Goal: Task Accomplishment & Management: Use online tool/utility

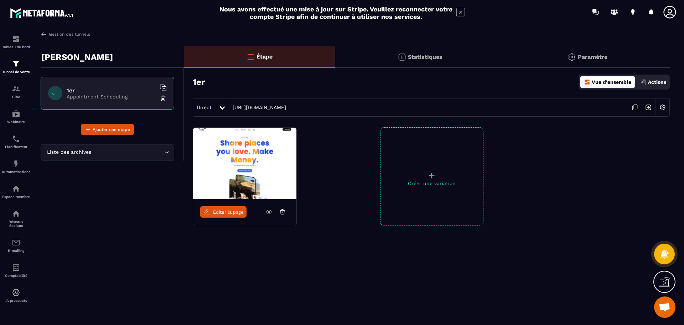
drag, startPoint x: 249, startPoint y: 169, endPoint x: 157, endPoint y: 195, distance: 94.9
click at [157, 195] on div "[PERSON_NAME] 1er Appointment Scheduling Ajouter une étape Liste des archives L…" at bounding box center [112, 160] width 143 height 229
click at [166, 98] on img at bounding box center [163, 98] width 7 height 7
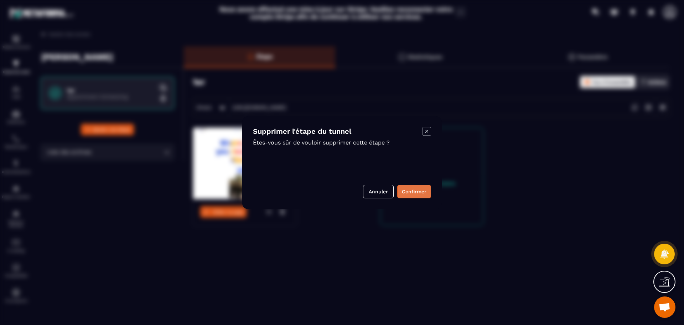
click at [407, 193] on button "Confirmer" at bounding box center [414, 192] width 34 height 14
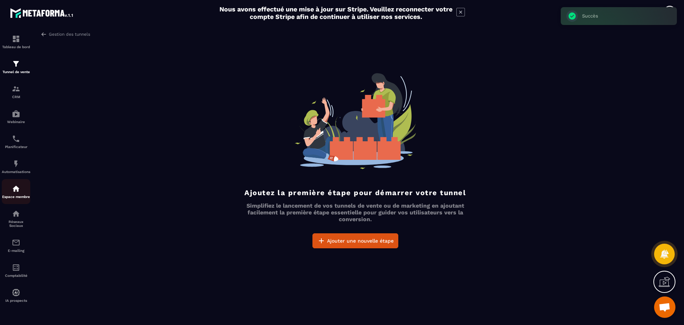
click at [15, 197] on p "Espace membre" at bounding box center [16, 197] width 29 height 4
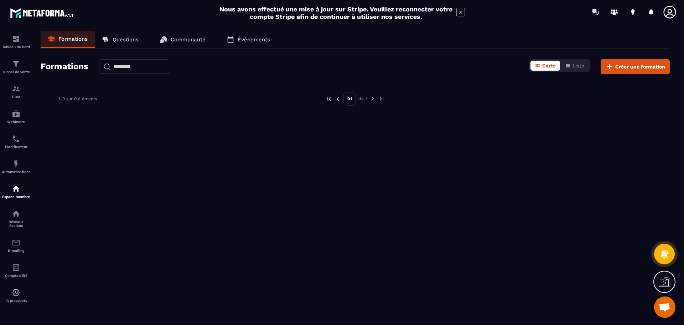
click at [120, 42] on p "Questions" at bounding box center [126, 39] width 26 height 6
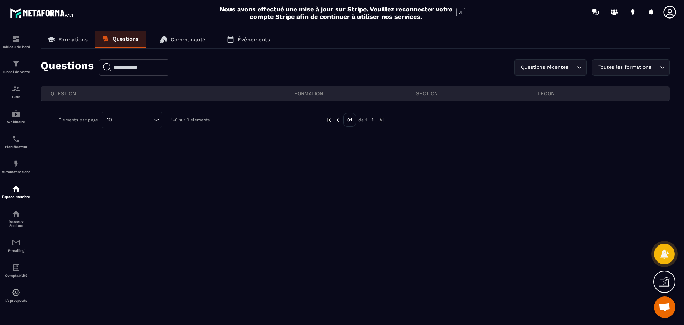
click at [86, 41] on p "Formations" at bounding box center [72, 39] width 29 height 6
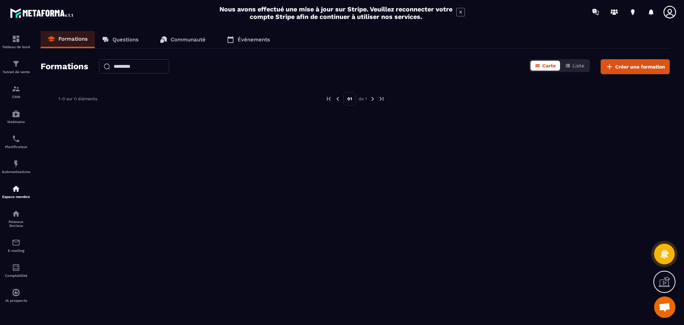
click at [200, 37] on p "Communauté" at bounding box center [188, 39] width 35 height 6
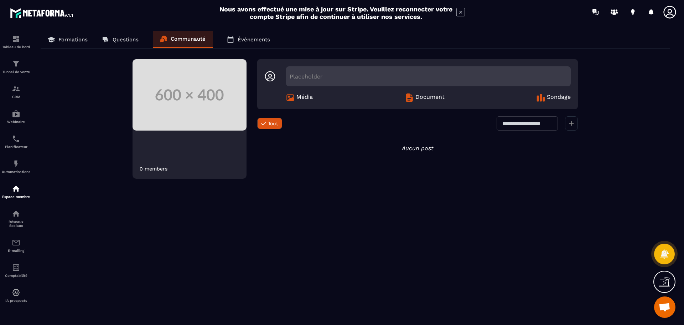
click at [81, 36] on p "Formations" at bounding box center [72, 39] width 29 height 6
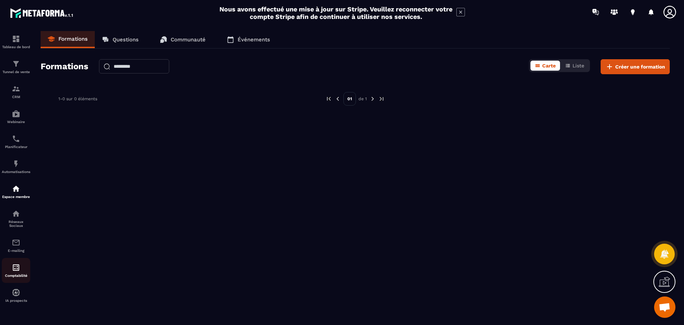
click at [16, 271] on img at bounding box center [16, 267] width 9 height 9
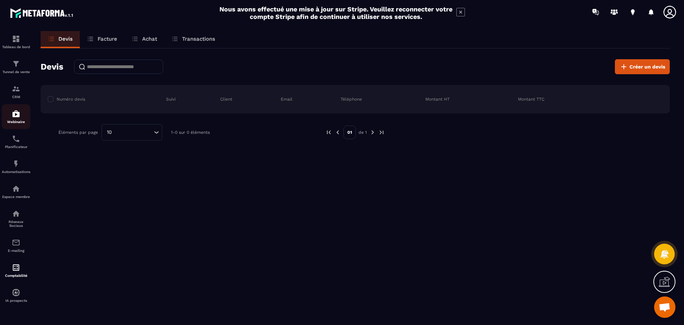
click at [14, 122] on p "Webinaire" at bounding box center [16, 122] width 29 height 4
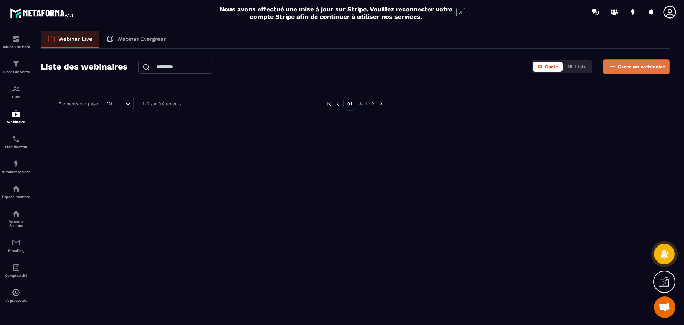
click at [633, 63] on button "Créer un webinaire" at bounding box center [636, 66] width 67 height 15
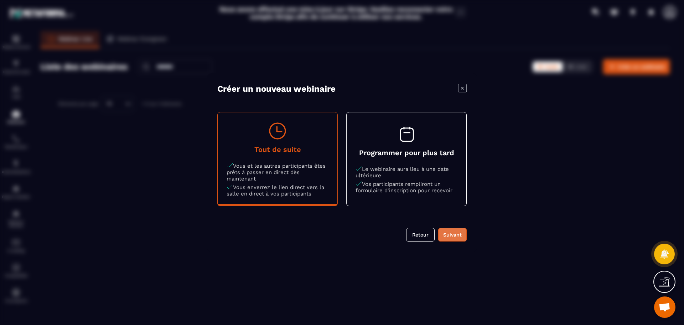
click at [458, 234] on div "Suivant" at bounding box center [452, 234] width 19 height 7
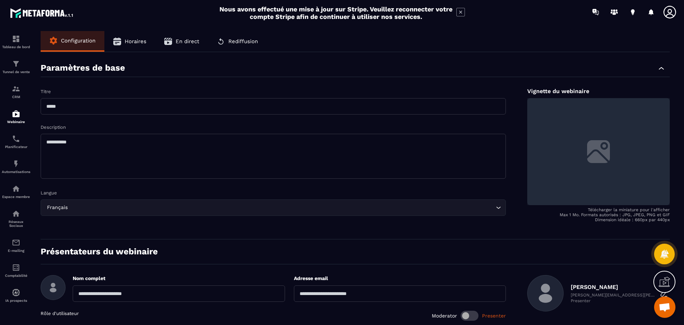
click at [607, 151] on label at bounding box center [598, 151] width 143 height 107
click at [0, 0] on input "file" at bounding box center [0, 0] width 0 height 0
click at [10, 41] on div "Tableau de bord" at bounding box center [16, 42] width 29 height 14
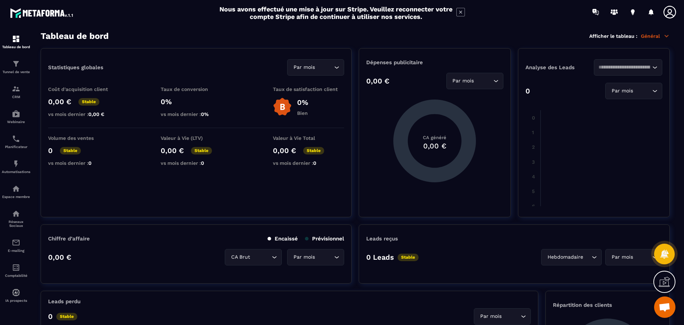
click at [674, 13] on icon at bounding box center [670, 12] width 14 height 14
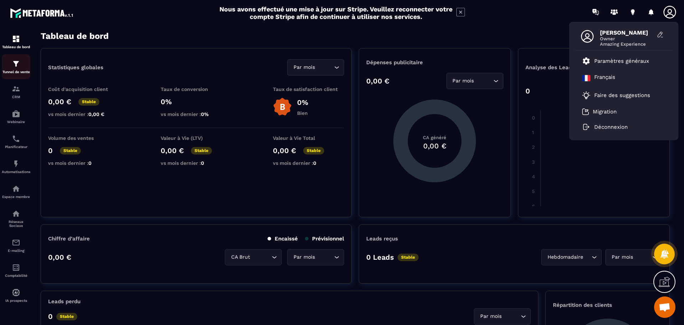
click at [12, 74] on link "Tunnel de vente" at bounding box center [16, 66] width 29 height 25
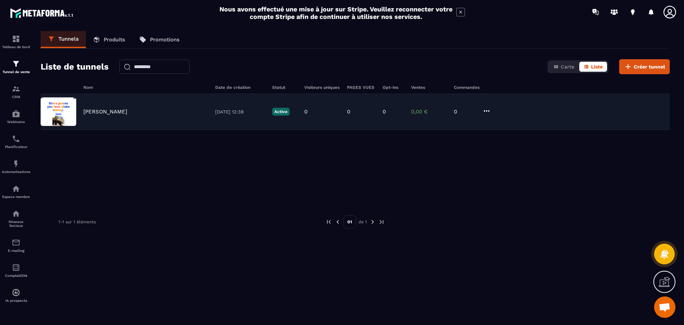
click at [492, 107] on div "[PERSON_NAME] [DATE] 12:38 Active 0 0 0 0,00 € 0" at bounding box center [355, 112] width 629 height 36
click at [483, 110] on icon at bounding box center [486, 111] width 9 height 9
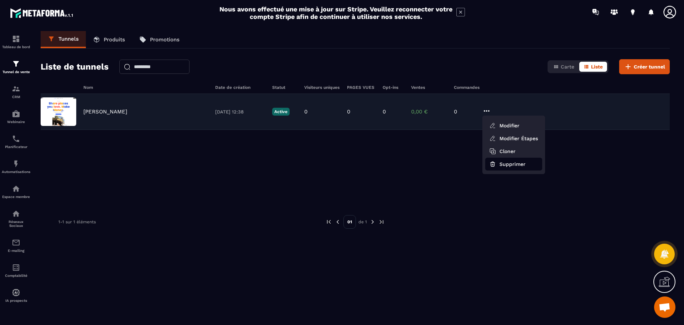
click at [511, 165] on button "Supprimer" at bounding box center [513, 163] width 57 height 13
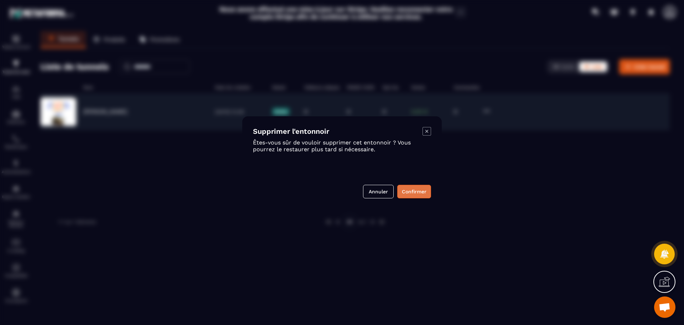
click at [406, 192] on button "Confirmer" at bounding box center [414, 192] width 34 height 14
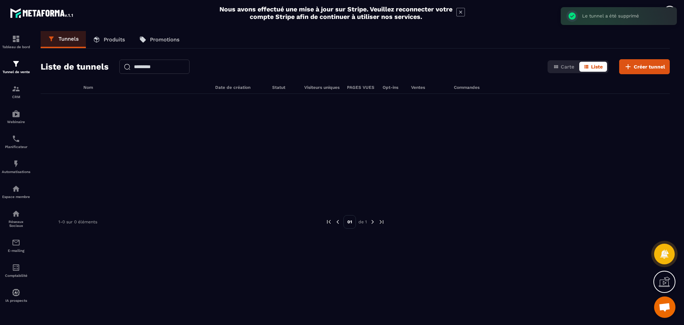
click at [183, 37] on link "Promotions" at bounding box center [159, 39] width 55 height 17
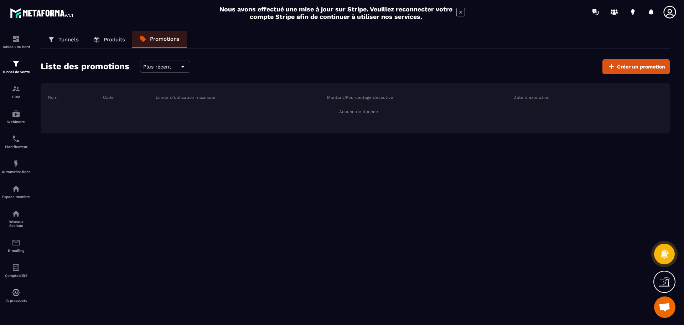
click at [56, 37] on link "Tunnels" at bounding box center [63, 39] width 45 height 17
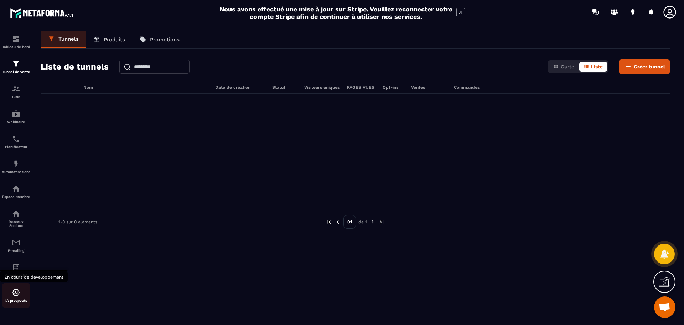
click at [14, 300] on p "IA prospects" at bounding box center [16, 300] width 29 height 4
click at [12, 48] on p "Tableau de bord" at bounding box center [16, 47] width 29 height 4
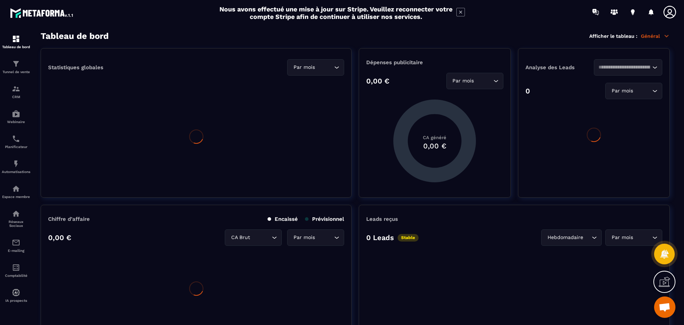
click at [656, 36] on p "Général" at bounding box center [655, 36] width 29 height 6
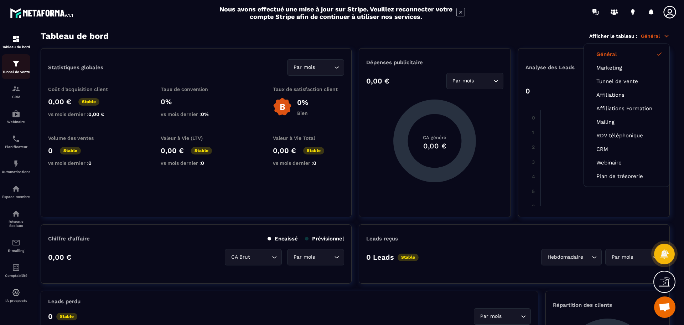
click at [11, 60] on div "Tunnel de vente" at bounding box center [16, 66] width 29 height 14
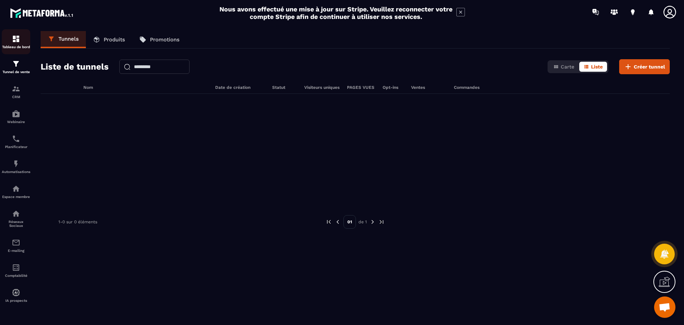
click at [15, 51] on link "Tableau de bord" at bounding box center [16, 41] width 29 height 25
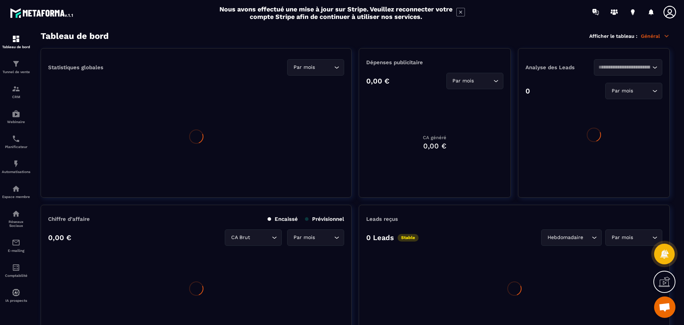
click at [664, 33] on icon at bounding box center [666, 36] width 6 height 6
click at [666, 38] on icon at bounding box center [666, 36] width 6 height 6
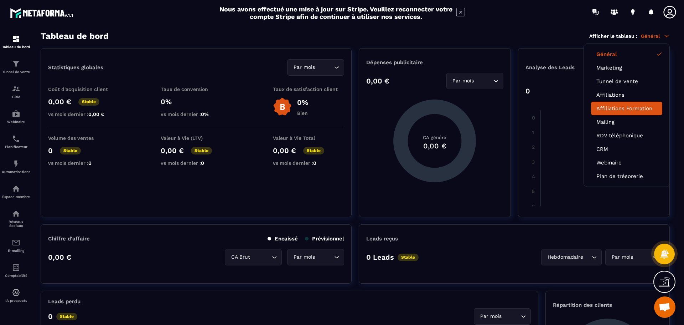
click at [607, 109] on link "Affiliations Formation" at bounding box center [626, 108] width 61 height 6
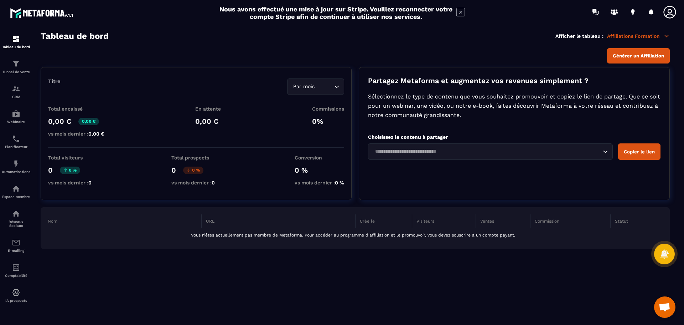
click at [668, 37] on icon at bounding box center [666, 36] width 6 height 6
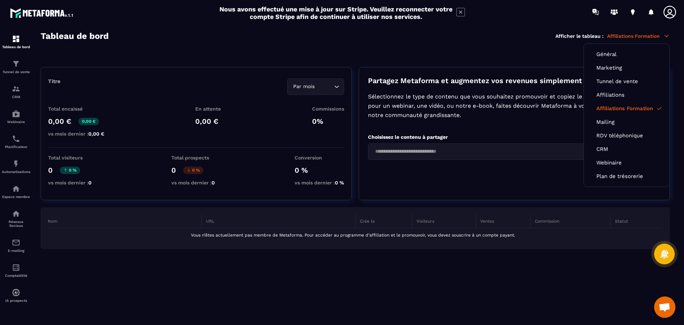
click at [655, 107] on link "Affiliations Formation" at bounding box center [626, 108] width 61 height 6
click at [622, 57] on link "Général" at bounding box center [626, 54] width 61 height 6
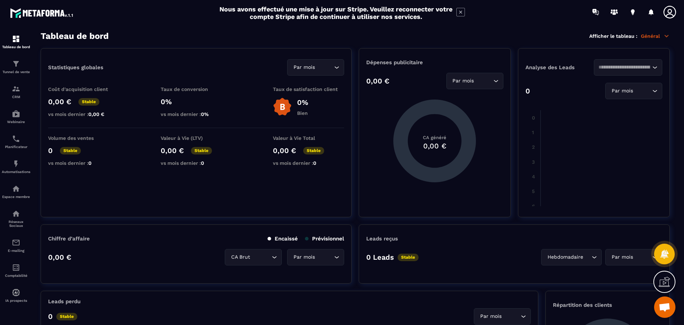
click at [461, 11] on icon at bounding box center [460, 12] width 9 height 9
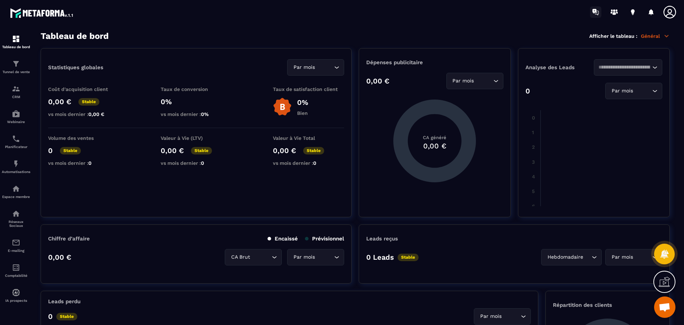
click at [596, 12] on icon at bounding box center [594, 11] width 4 height 5
click at [652, 67] on icon "Search for option" at bounding box center [654, 67] width 7 height 7
click at [623, 67] on input "Search for option" at bounding box center [625, 67] width 52 height 8
click at [627, 82] on span "Veuillez rechercher" at bounding box center [628, 84] width 54 height 7
type input "*********"
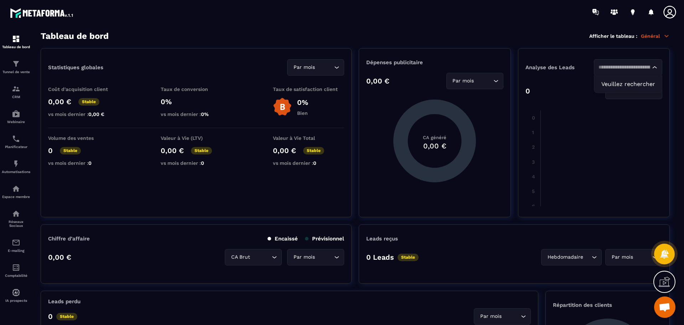
click at [655, 66] on icon "Search for option" at bounding box center [654, 67] width 7 height 7
click at [638, 88] on input "Search for option" at bounding box center [643, 91] width 16 height 8
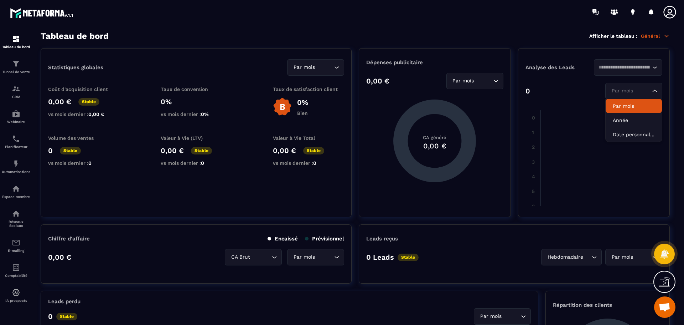
click at [664, 37] on icon at bounding box center [666, 36] width 6 height 6
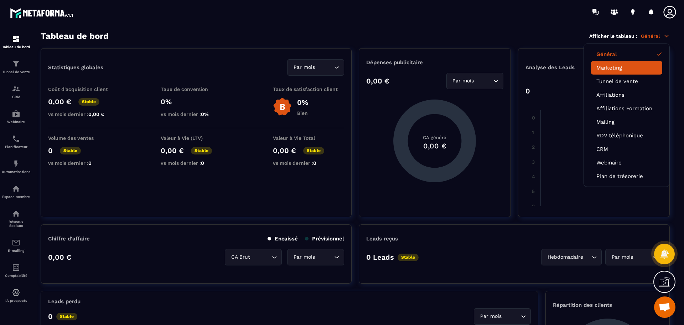
click at [614, 67] on link "Marketing" at bounding box center [626, 67] width 61 height 6
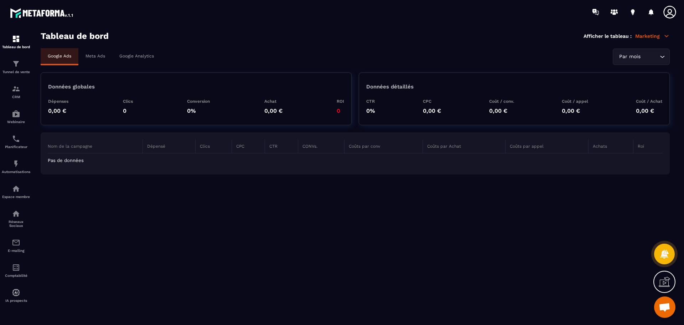
click at [662, 57] on icon "Search for option" at bounding box center [663, 57] width 4 height 2
click at [636, 83] on p "Année" at bounding box center [641, 85] width 42 height 7
click at [647, 57] on input "Search for option" at bounding box center [647, 57] width 22 height 8
click at [631, 56] on input "Search for option" at bounding box center [637, 57] width 41 height 8
click at [661, 37] on p "Marketing" at bounding box center [652, 36] width 35 height 6
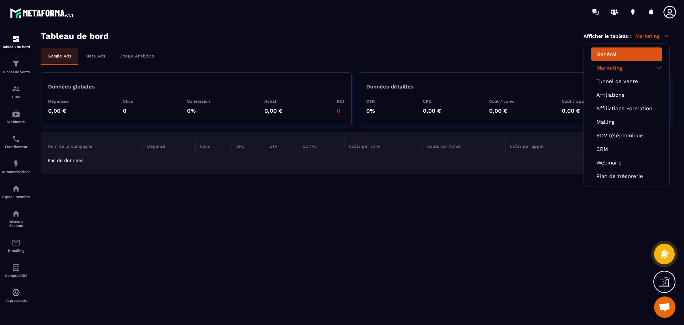
click at [631, 88] on li "Général" at bounding box center [626, 95] width 71 height 14
click at [610, 51] on link "Général" at bounding box center [626, 54] width 61 height 6
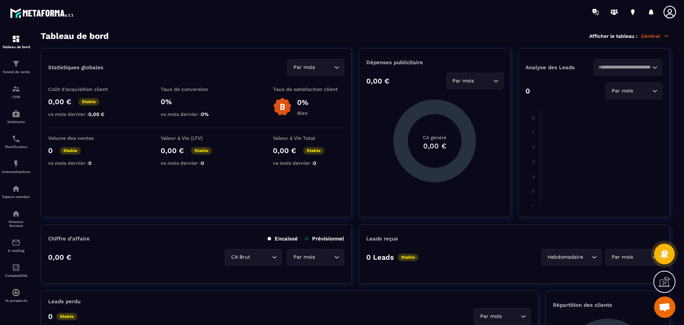
click at [668, 35] on icon at bounding box center [666, 36] width 6 height 6
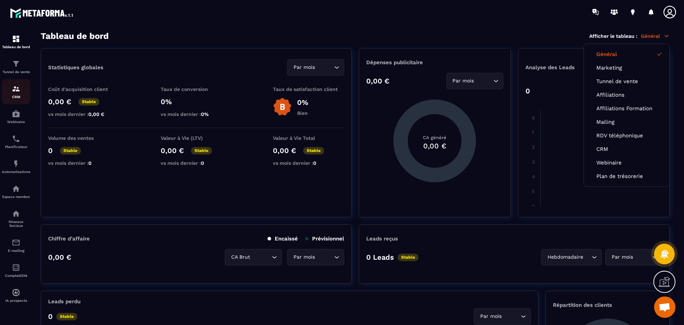
click at [16, 99] on link "CRM" at bounding box center [16, 91] width 29 height 25
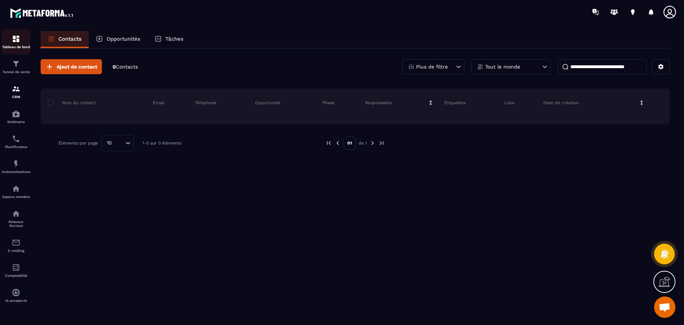
click at [13, 43] on img at bounding box center [16, 39] width 9 height 9
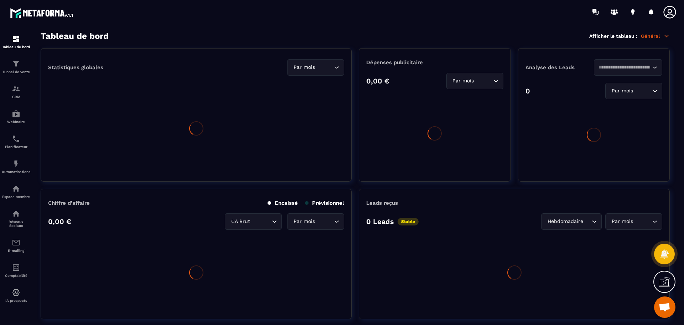
click at [658, 38] on p "Général" at bounding box center [655, 36] width 29 height 6
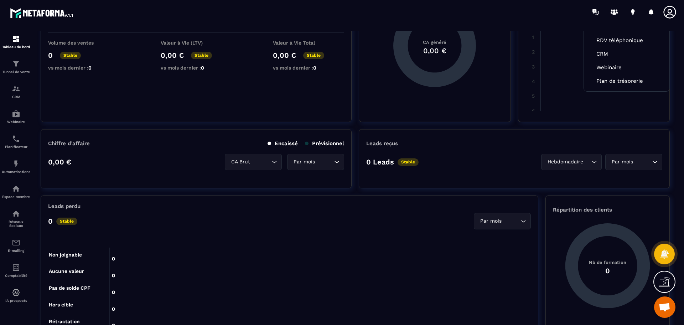
scroll to position [107, 0]
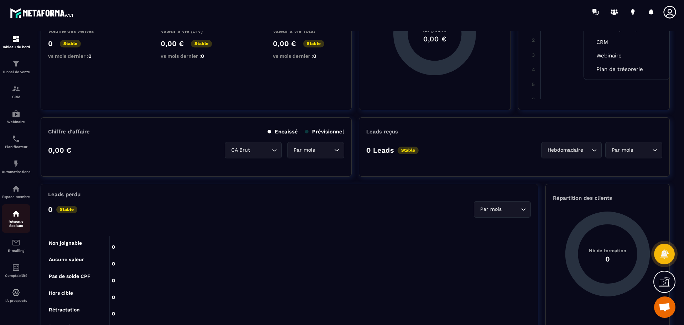
click at [17, 223] on p "Réseaux Sociaux" at bounding box center [16, 223] width 29 height 8
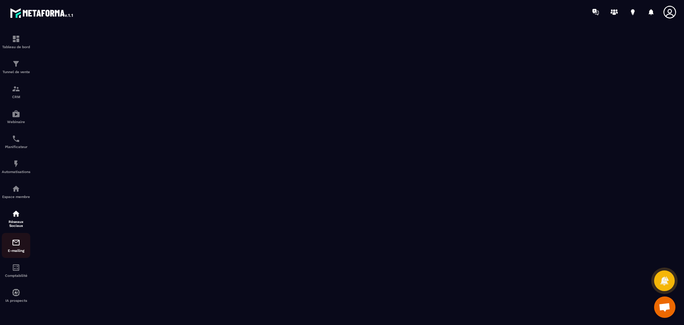
click at [21, 248] on p "E-mailing" at bounding box center [16, 250] width 29 height 4
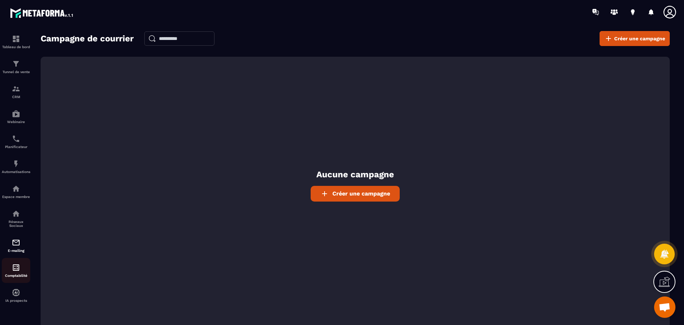
click at [17, 273] on div "Comptabilité" at bounding box center [16, 270] width 29 height 14
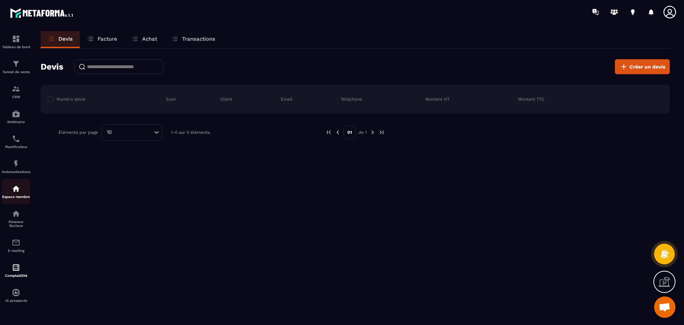
click at [15, 197] on p "Espace membre" at bounding box center [16, 197] width 29 height 4
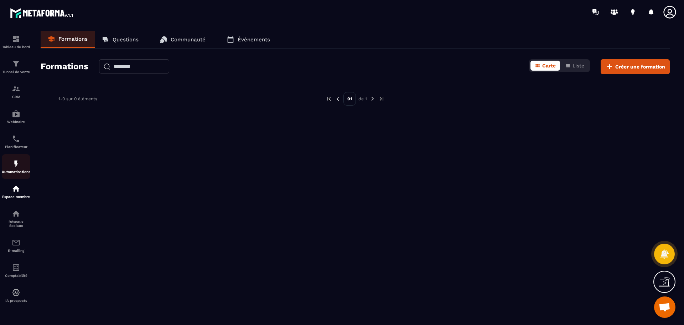
click at [16, 172] on p "Automatisations" at bounding box center [16, 172] width 29 height 4
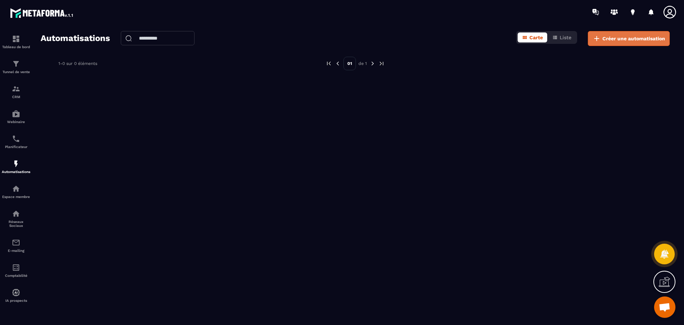
click at [619, 33] on button "Créer une automatisation" at bounding box center [629, 38] width 82 height 15
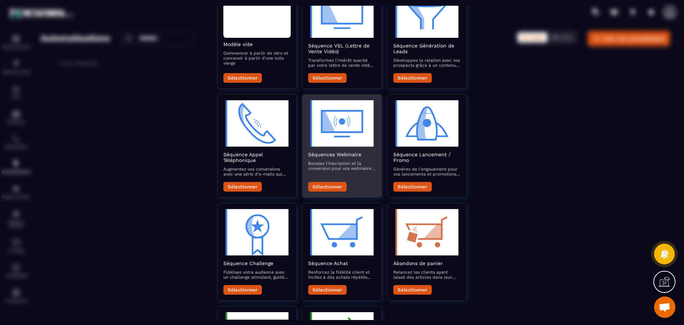
scroll to position [71, 0]
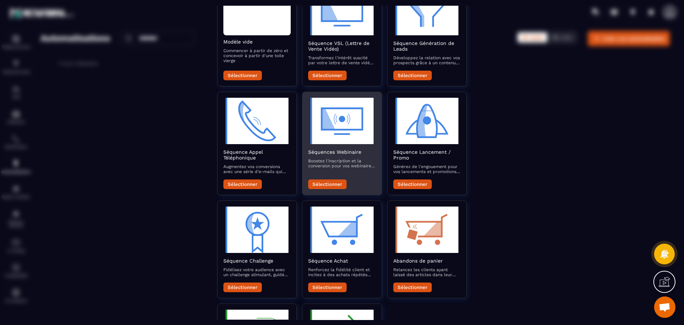
click at [330, 185] on button "Sélectionner" at bounding box center [327, 184] width 38 height 10
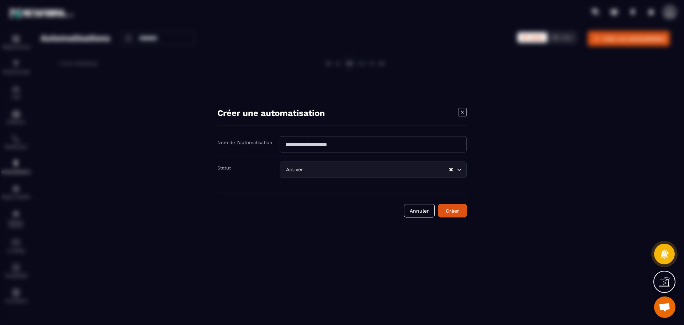
click at [299, 141] on input "Modal window" at bounding box center [373, 144] width 187 height 16
click at [462, 109] on icon "Modal window" at bounding box center [462, 112] width 9 height 9
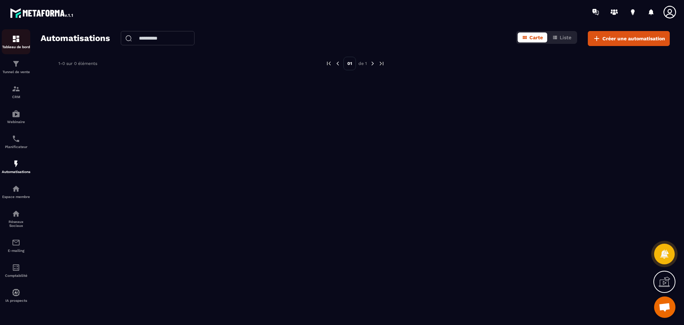
click at [17, 48] on p "Tableau de bord" at bounding box center [16, 47] width 29 height 4
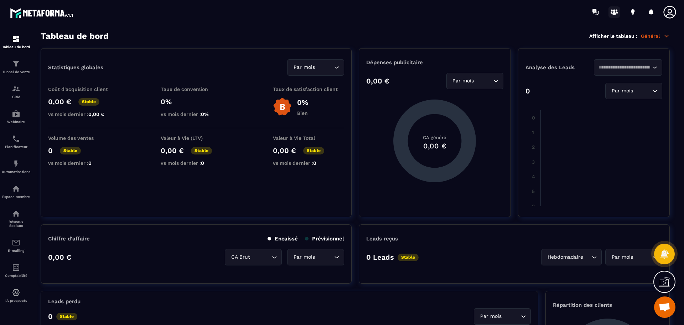
click at [615, 13] on icon at bounding box center [614, 13] width 4 height 3
